Goal: Book appointment/travel/reservation

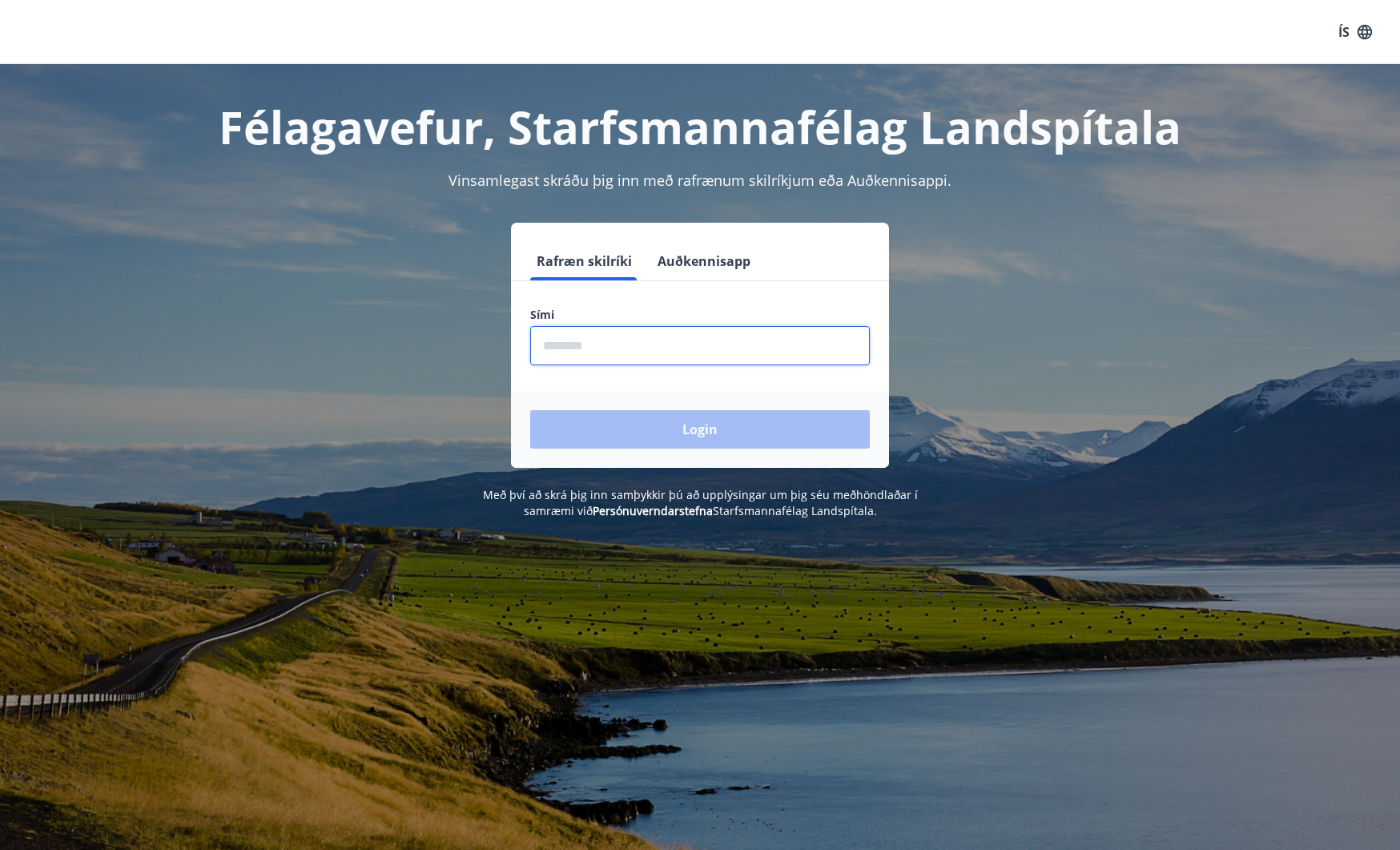
click at [615, 349] on input "phone" at bounding box center [700, 345] width 340 height 39
type input "********"
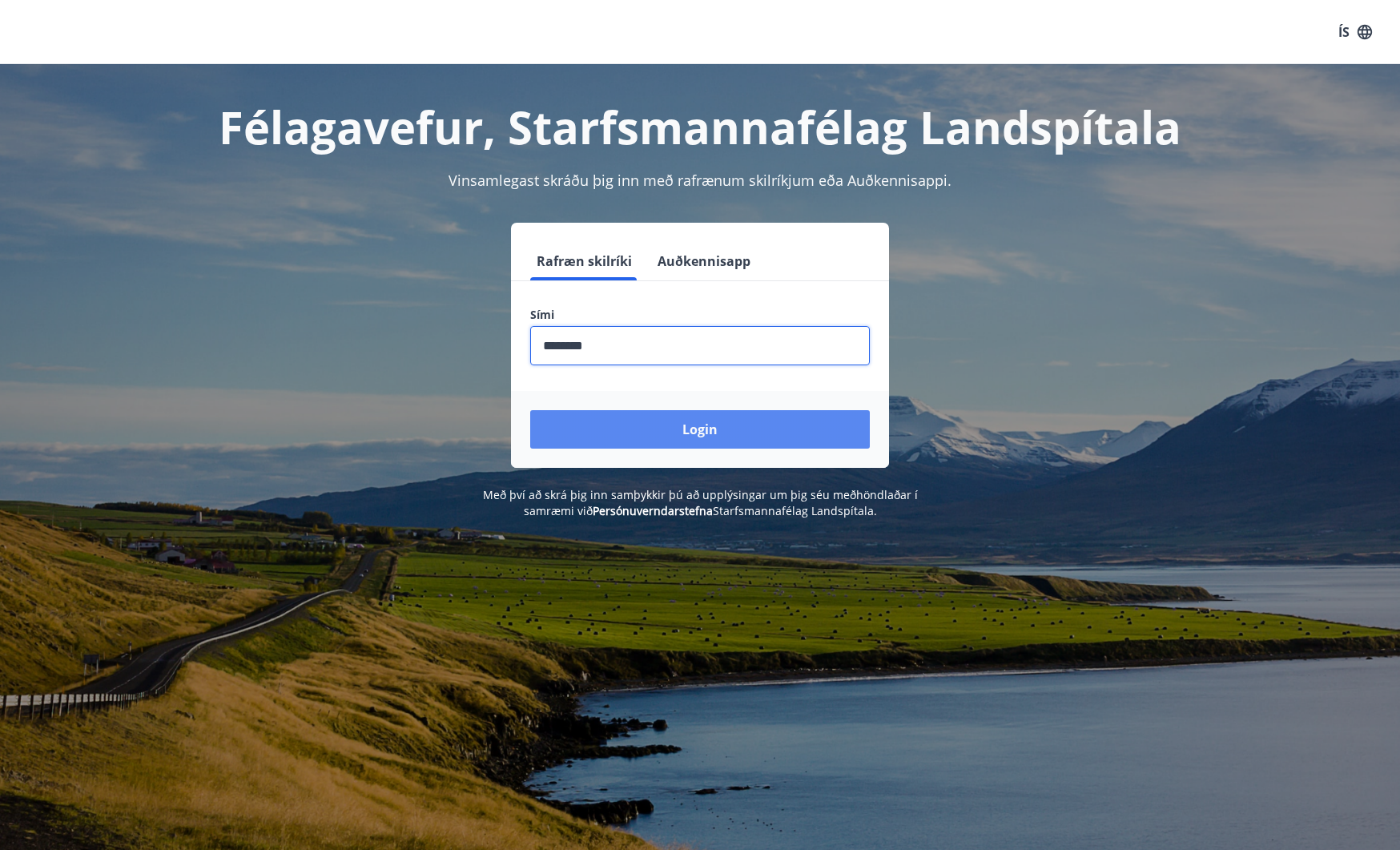
click at [646, 426] on button "Login" at bounding box center [700, 429] width 340 height 38
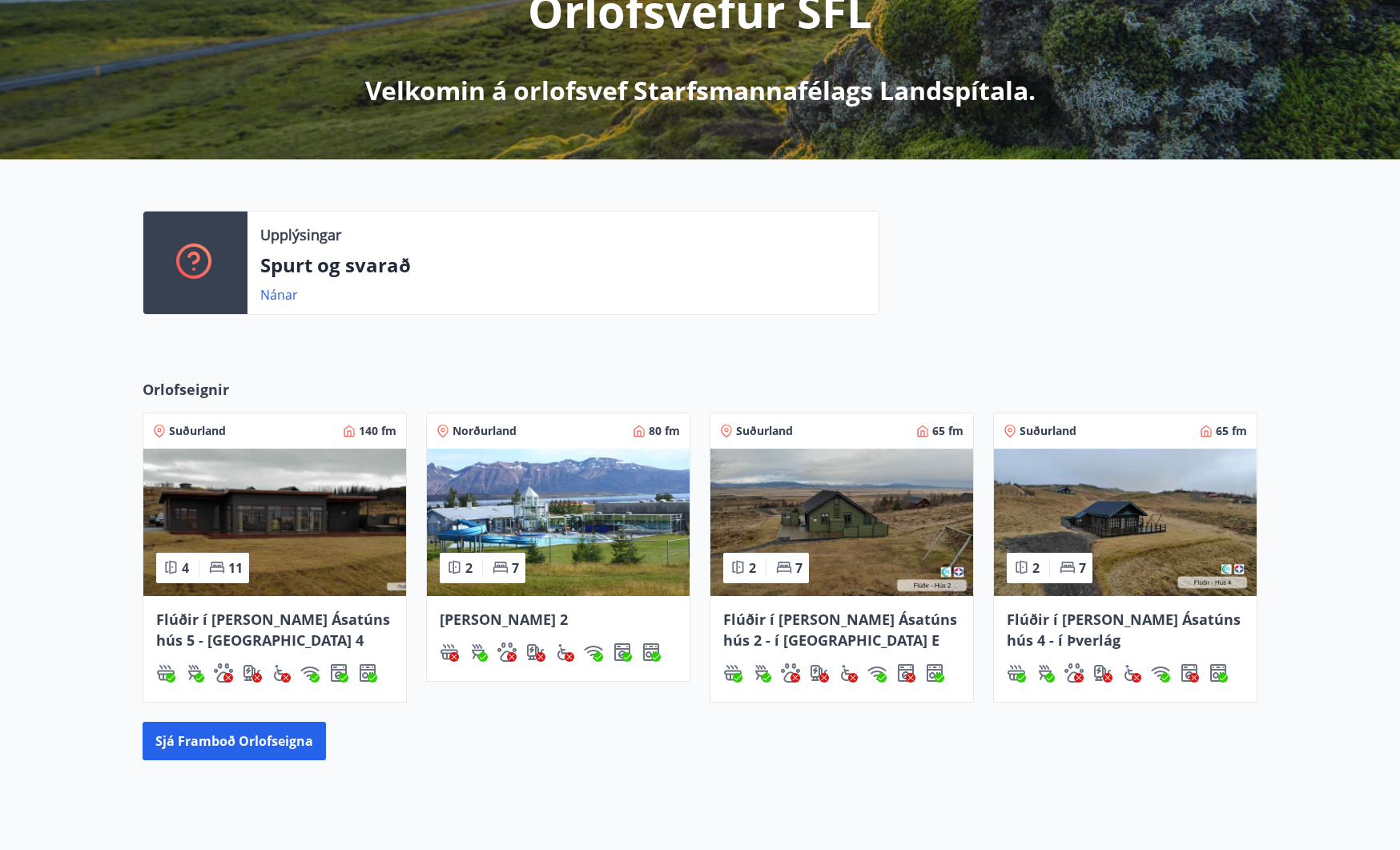
scroll to position [321, 0]
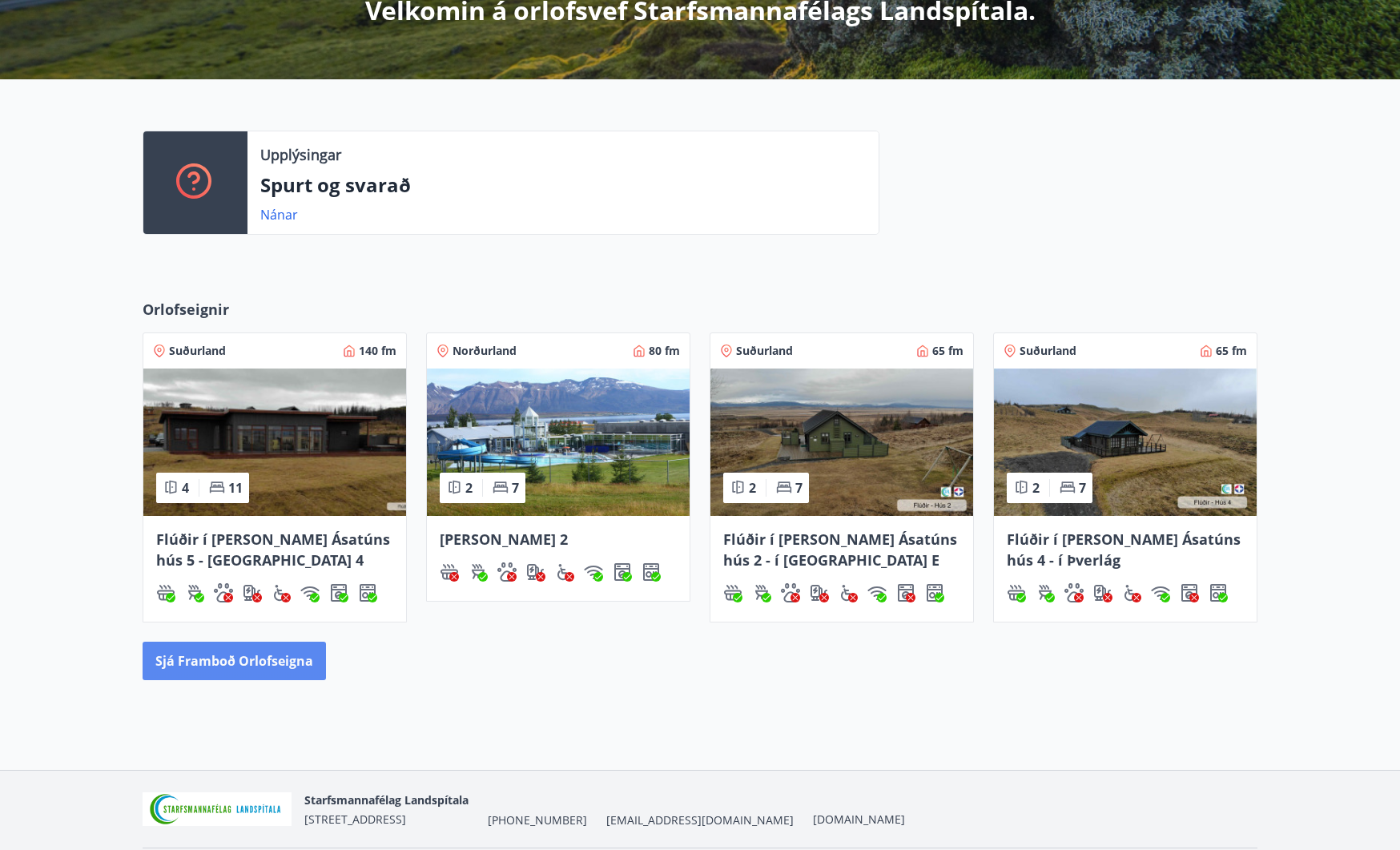
click at [282, 659] on button "Sjá framboð orlofseigna" at bounding box center [234, 661] width 183 height 38
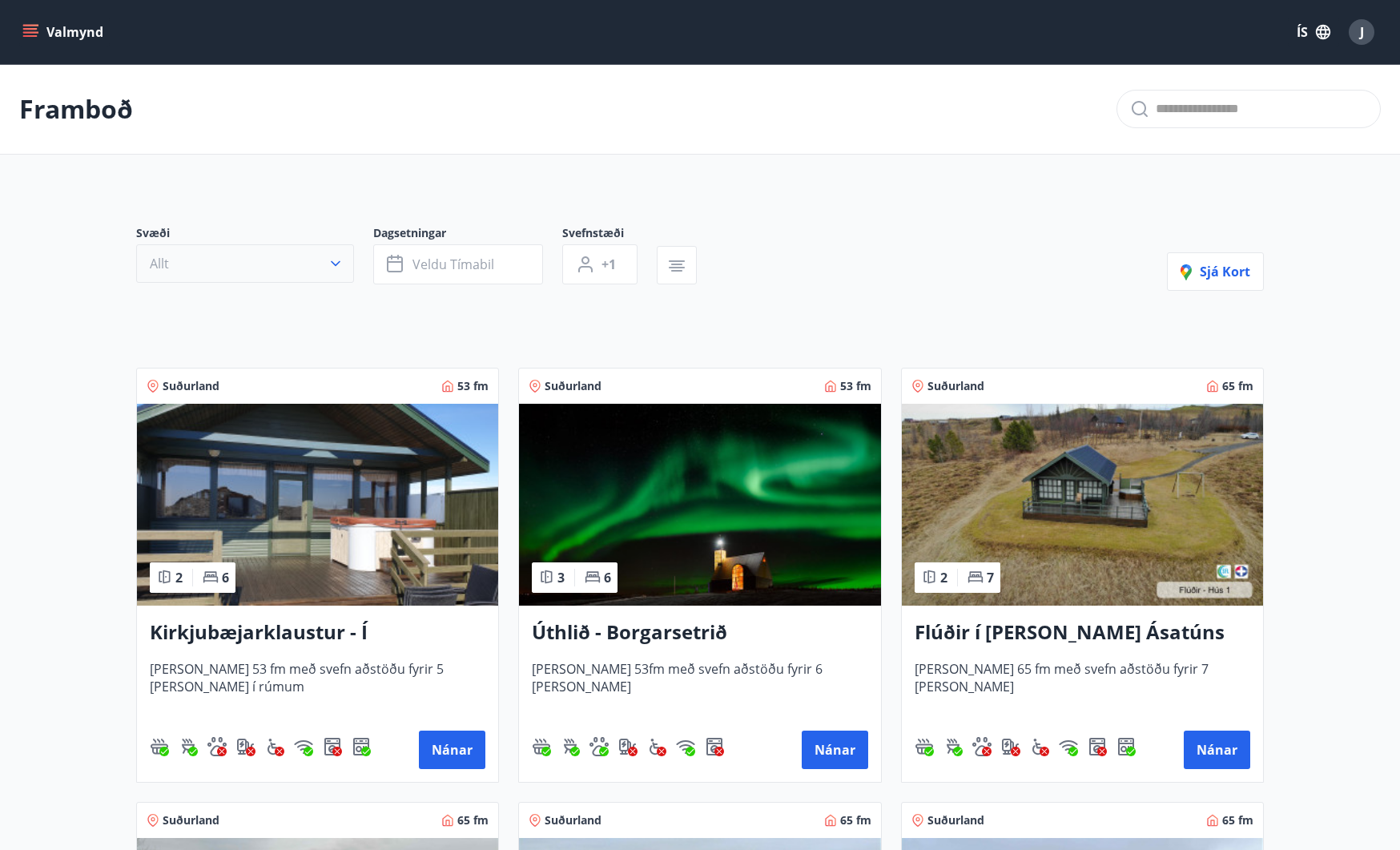
click at [327, 268] on icon "button" at bounding box center [335, 263] width 16 height 16
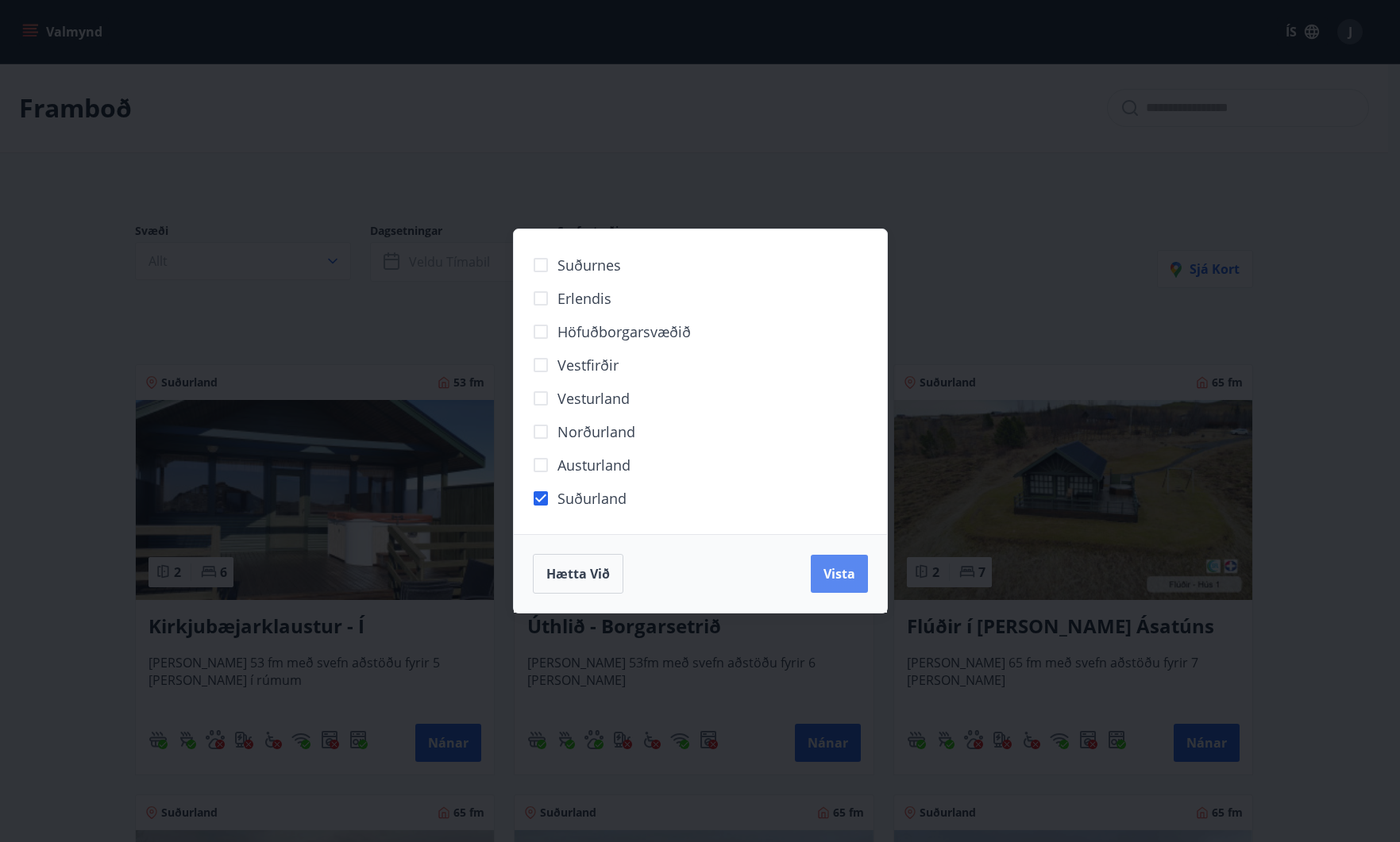
click at [841, 573] on span "Vista" at bounding box center [839, 574] width 32 height 17
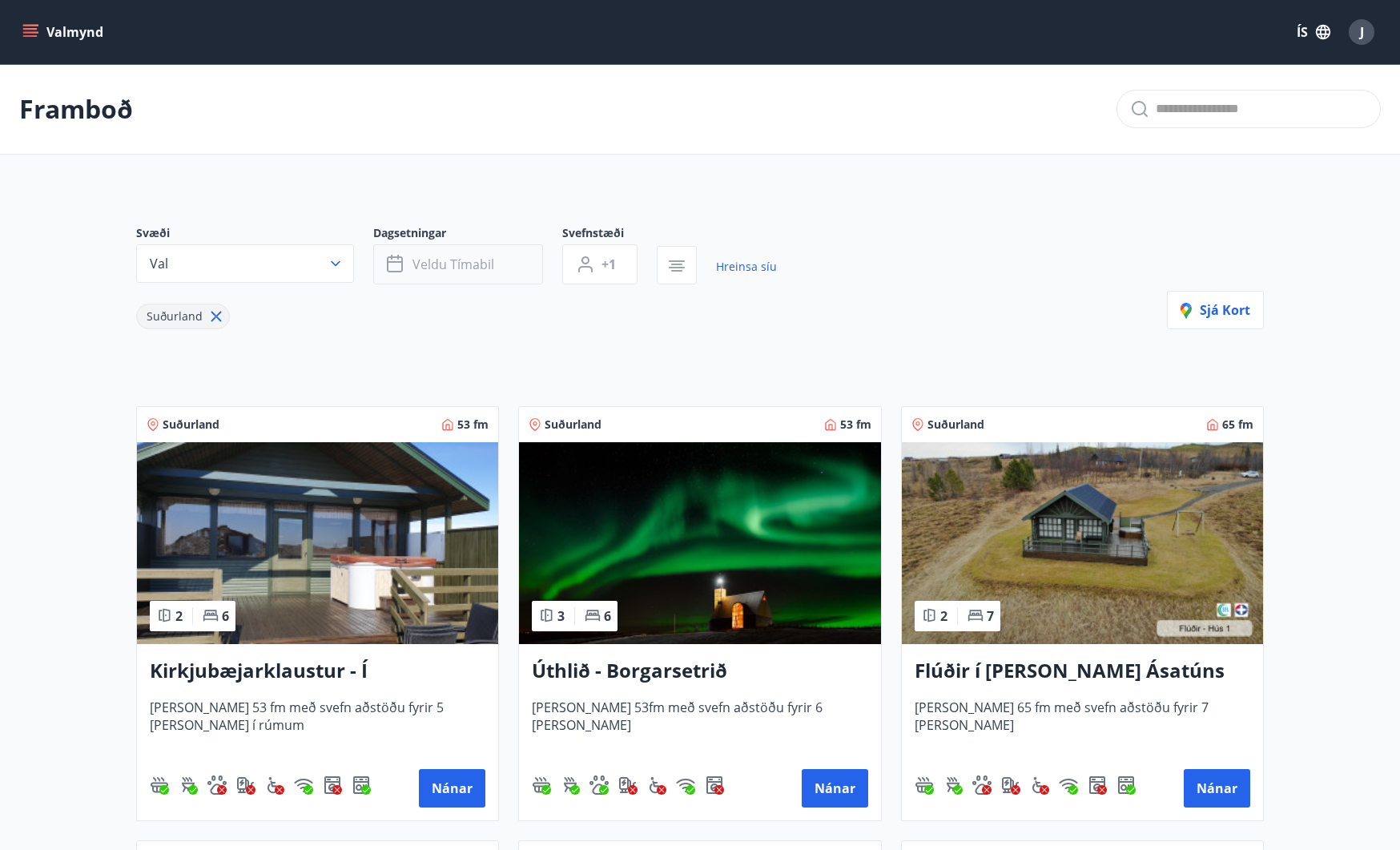
click at [492, 261] on span "Veldu tímabil" at bounding box center [453, 264] width 82 height 17
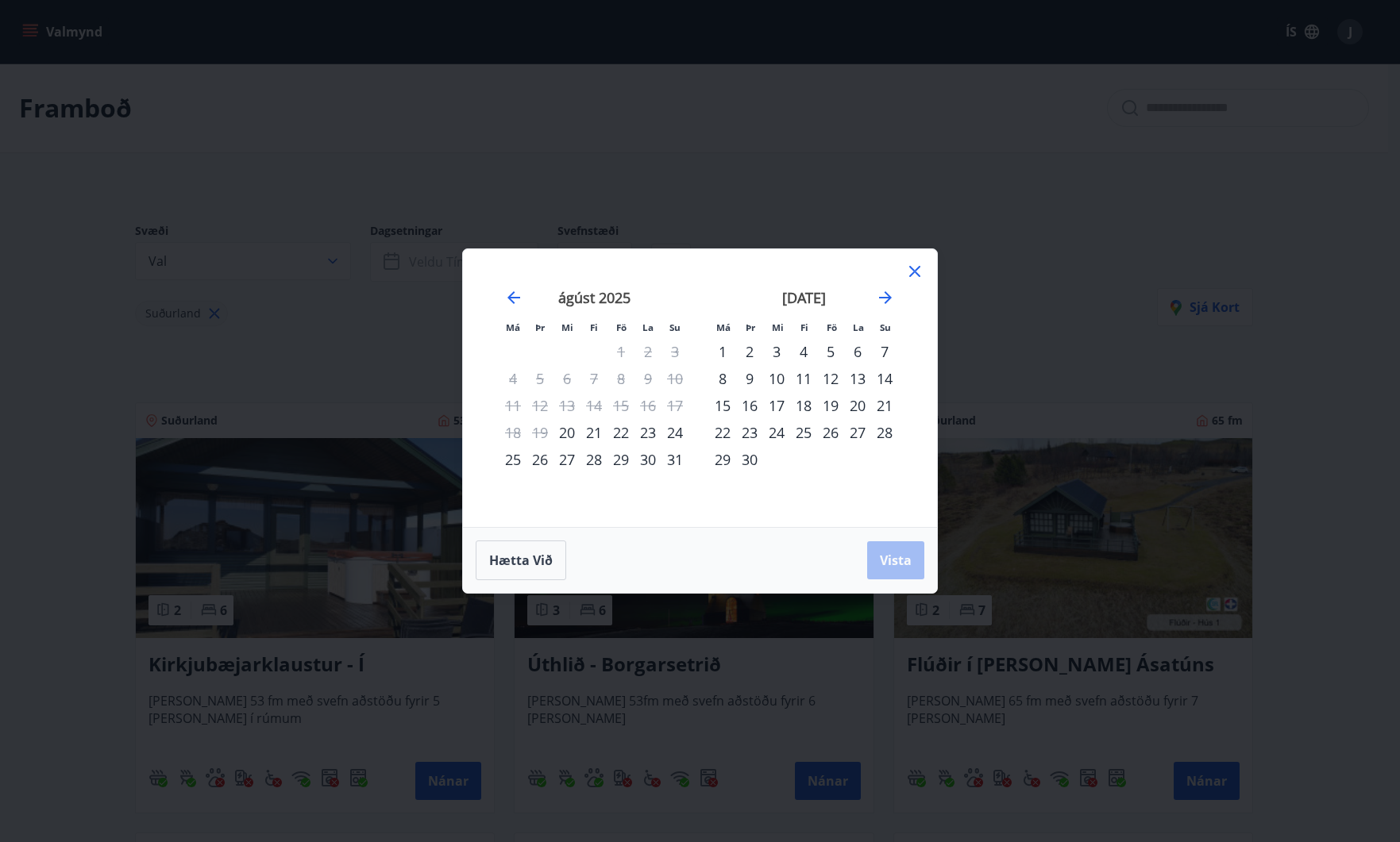
drag, startPoint x: 724, startPoint y: 349, endPoint x: 751, endPoint y: 425, distance: 80.7
click at [751, 425] on tbody "1 2 3 4 5 6 7 8 9 10 11 12 13 14 15 16 17 18 19 20 21 22 23 24 25 26 27 28 29 30" at bounding box center [804, 405] width 189 height 135
click at [715, 352] on div "1" at bounding box center [722, 352] width 27 height 27
click at [751, 454] on div "30" at bounding box center [749, 459] width 27 height 27
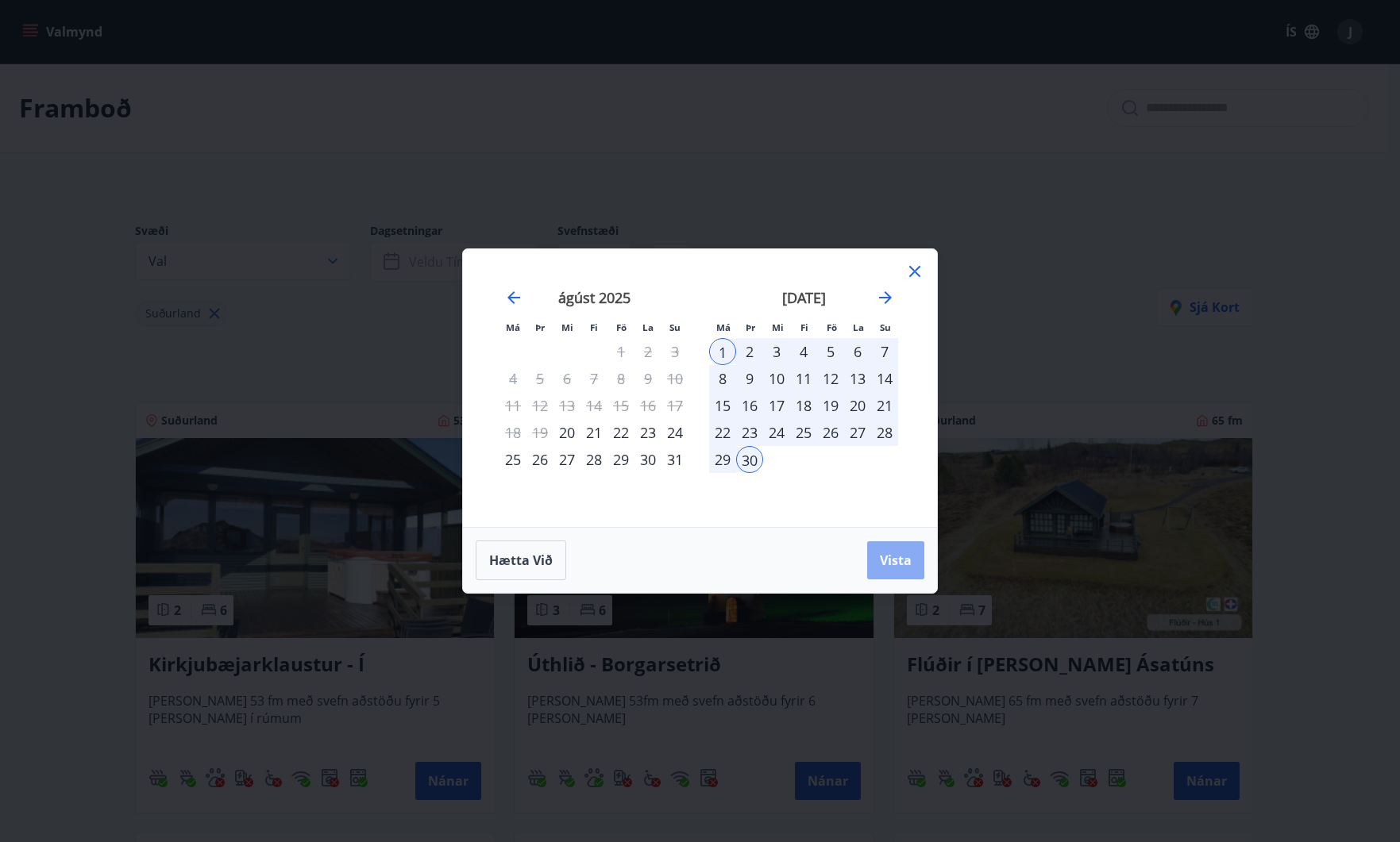
click at [892, 566] on span "Vista" at bounding box center [895, 560] width 32 height 17
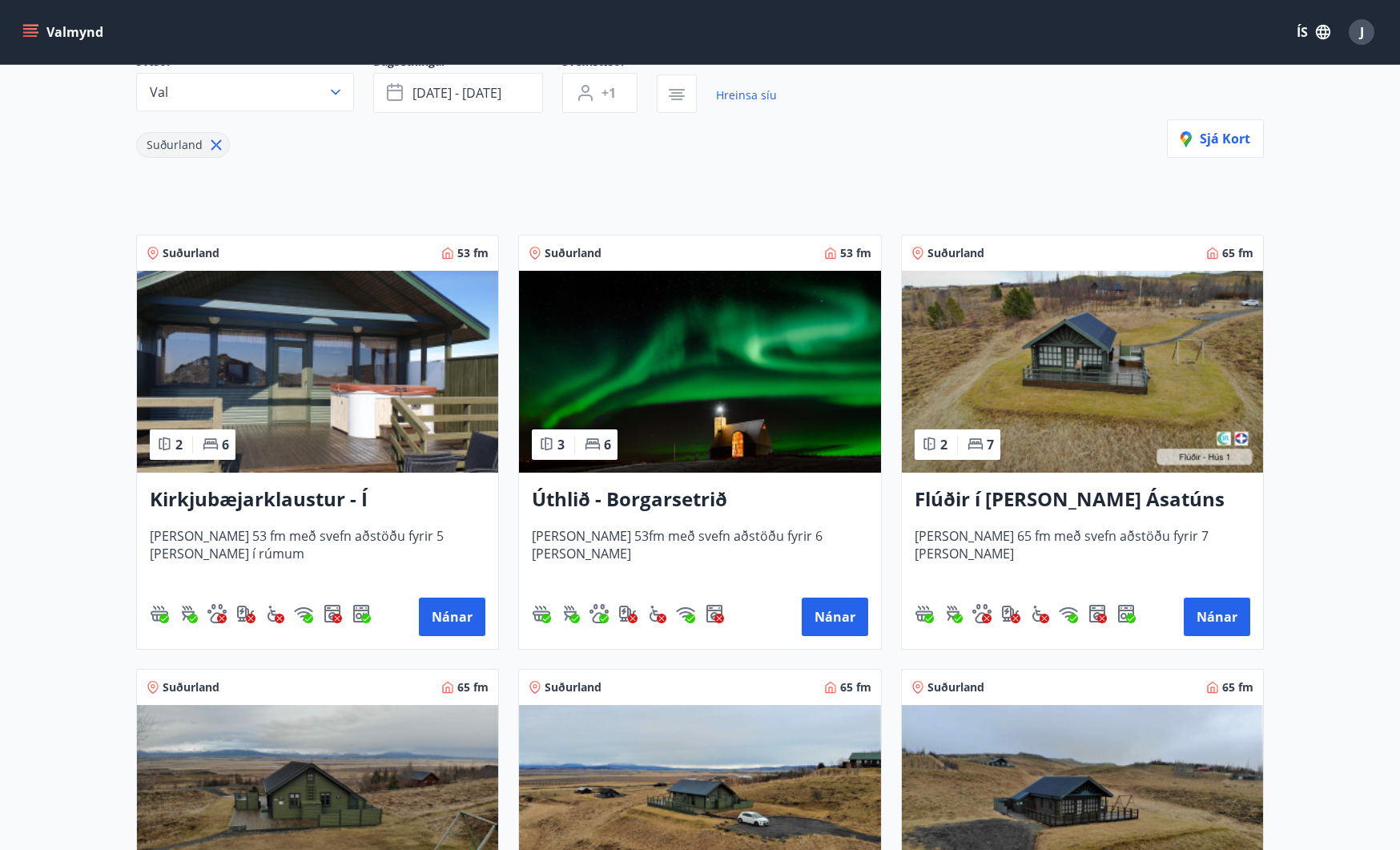
scroll to position [160, 0]
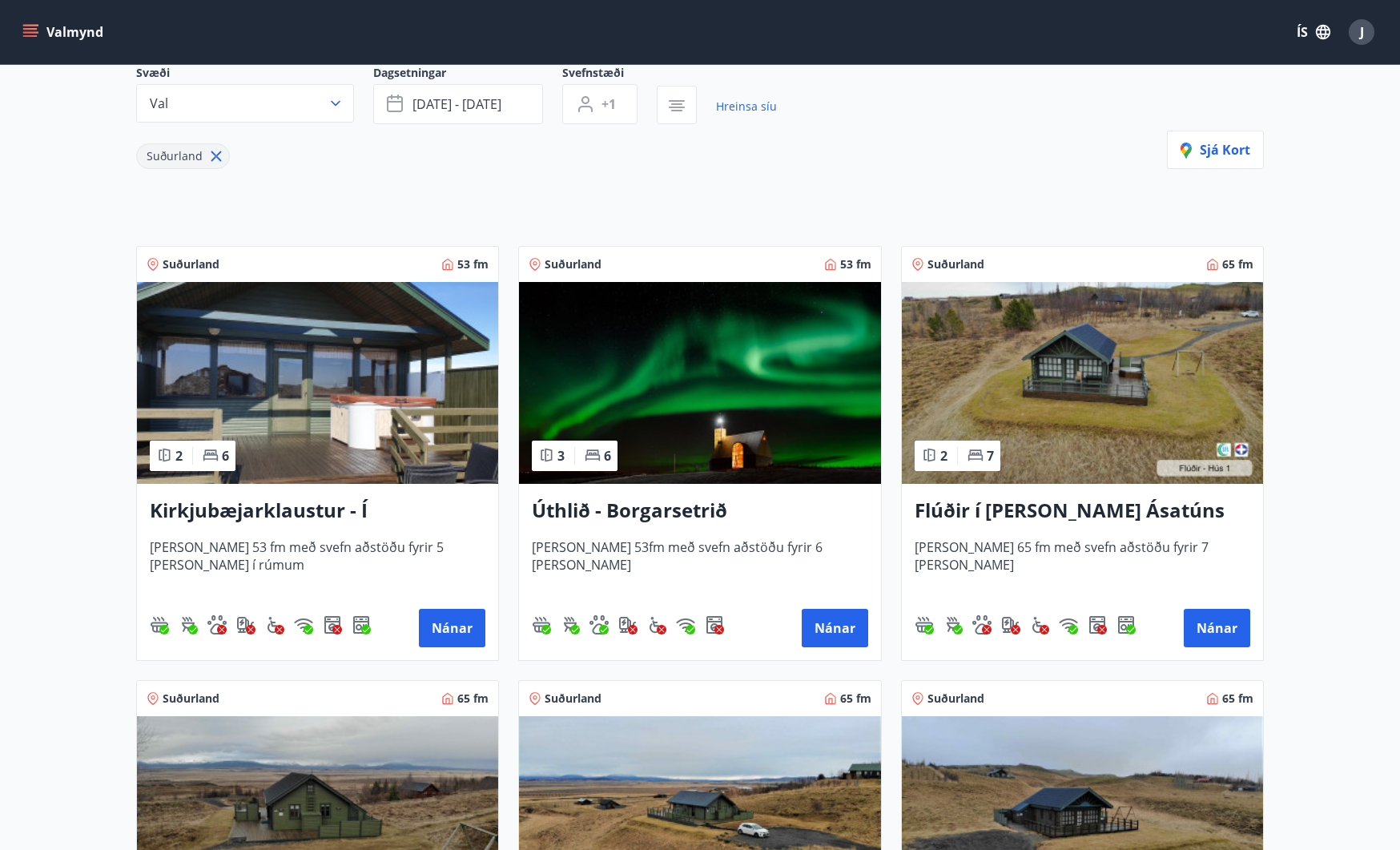
click at [669, 509] on h3 "Úthlið - Borgarsetrið" at bounding box center [700, 511] width 336 height 29
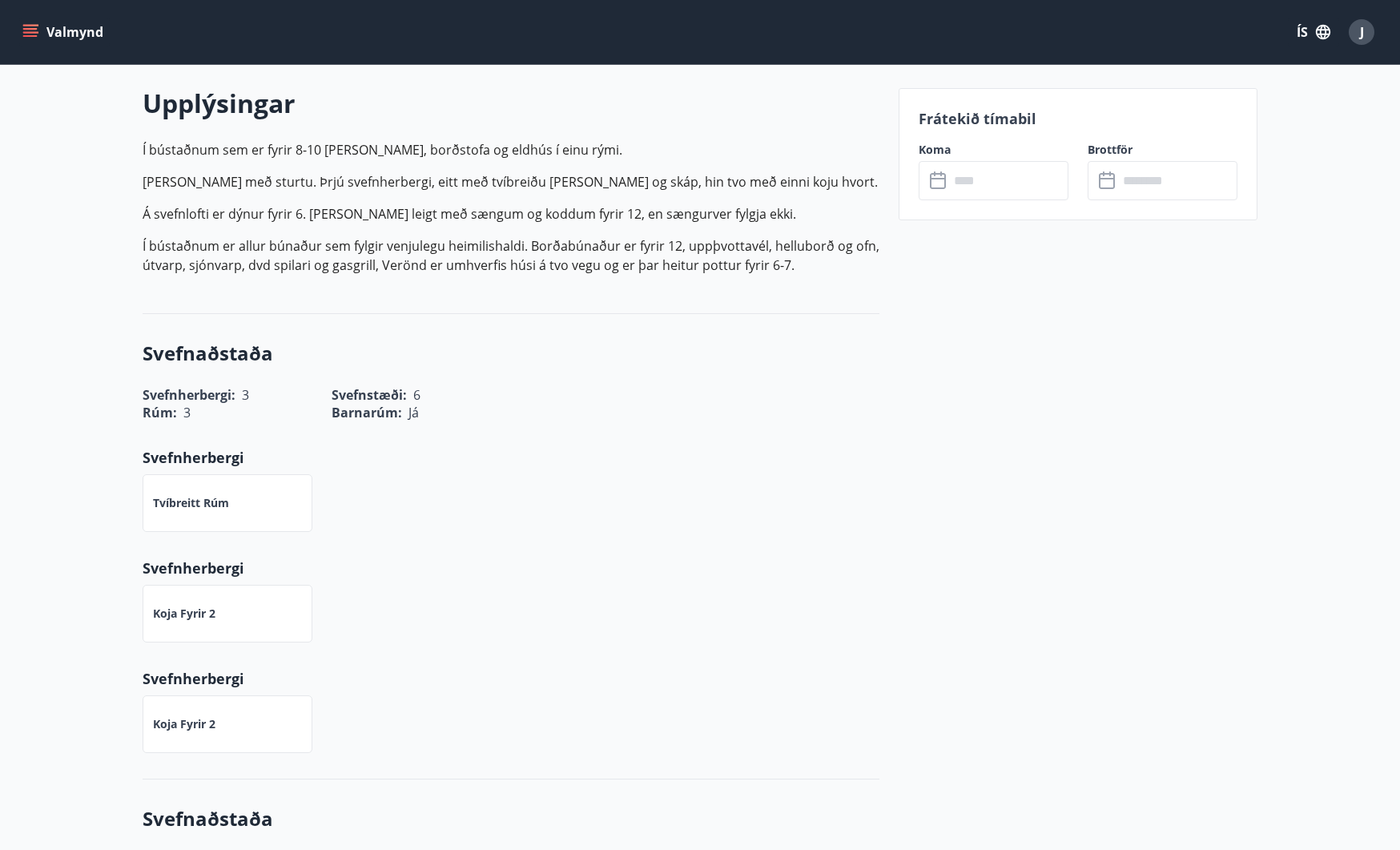
scroll to position [481, 0]
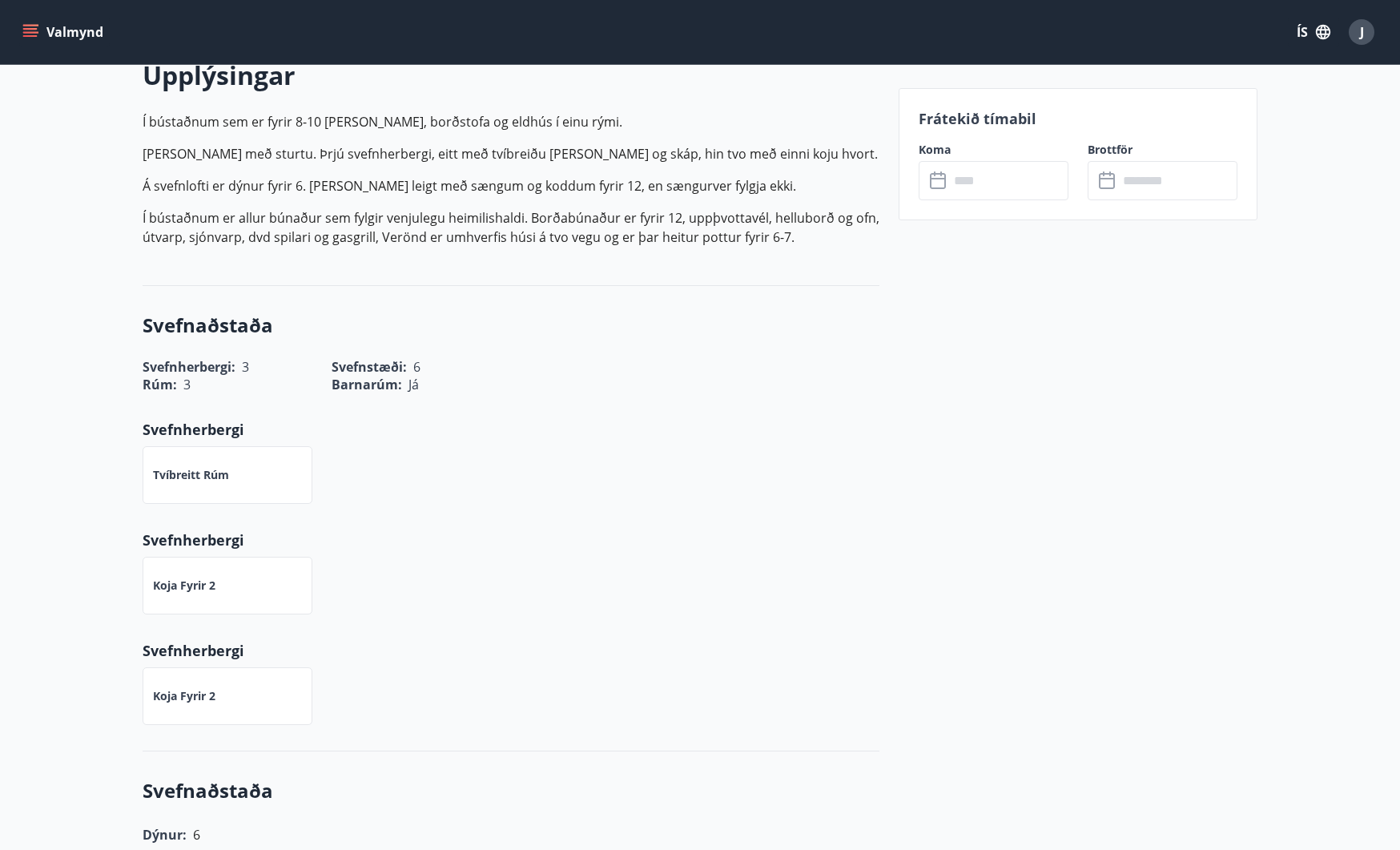
click at [978, 181] on input "text" at bounding box center [1008, 180] width 119 height 39
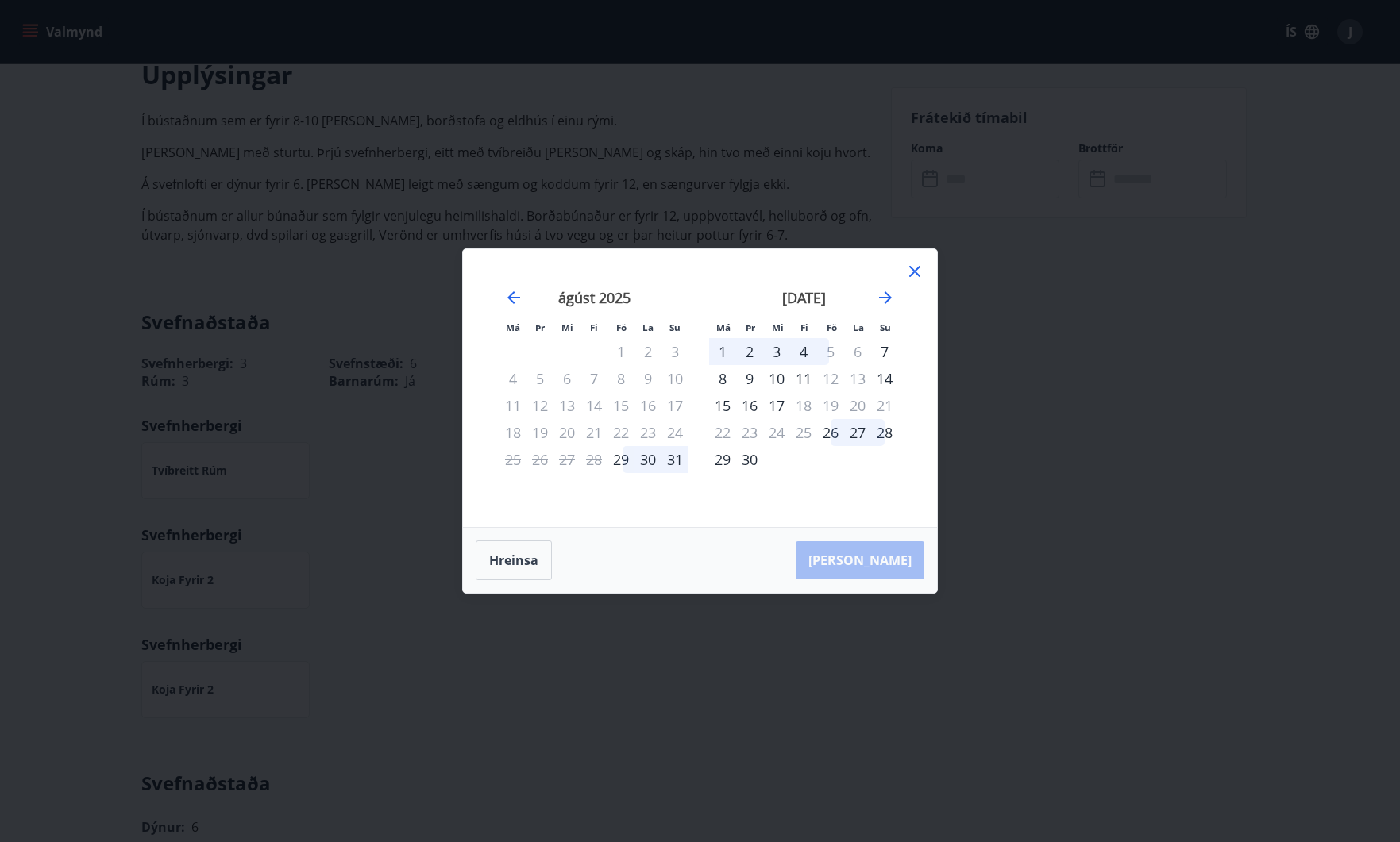
click at [912, 272] on icon at bounding box center [914, 271] width 19 height 19
